Goal: Find specific page/section: Find specific page/section

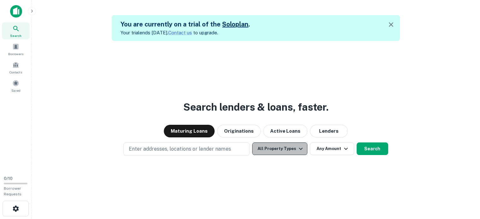
click at [283, 149] on button "All Property Types" at bounding box center [279, 149] width 55 height 13
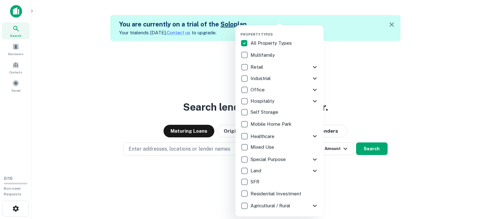
click at [200, 79] on div at bounding box center [242, 109] width 484 height 219
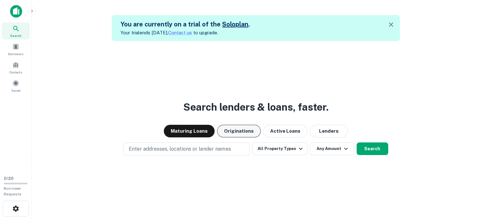
click at [243, 131] on button "Originations" at bounding box center [239, 131] width 44 height 13
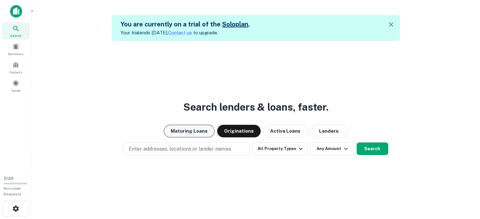
click at [204, 125] on button "Maturing Loans" at bounding box center [189, 131] width 51 height 13
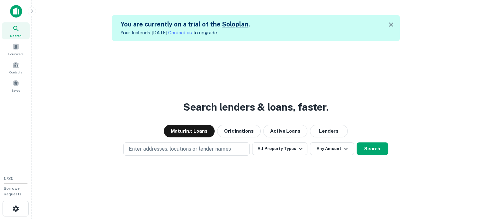
click at [113, 109] on div "Search lenders & loans, faster. Maturing Loans Originations Active Loans Lender…" at bounding box center [256, 150] width 438 height 219
